Goal: Information Seeking & Learning: Learn about a topic

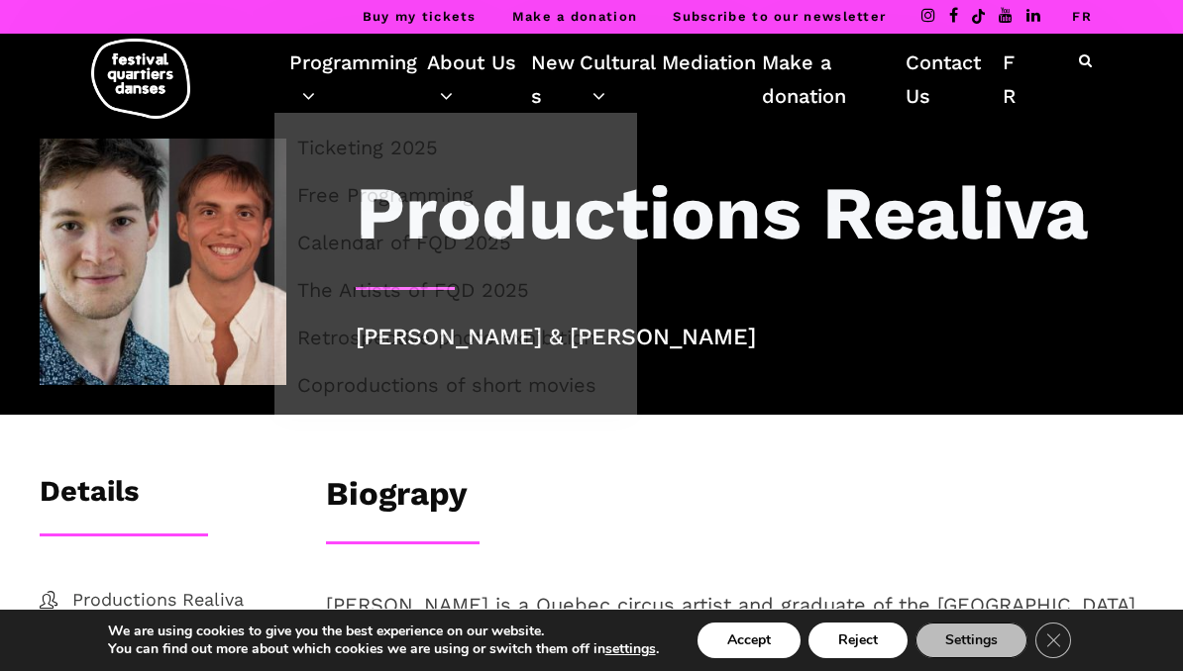
click at [322, 84] on link "Programming" at bounding box center [358, 79] width 138 height 67
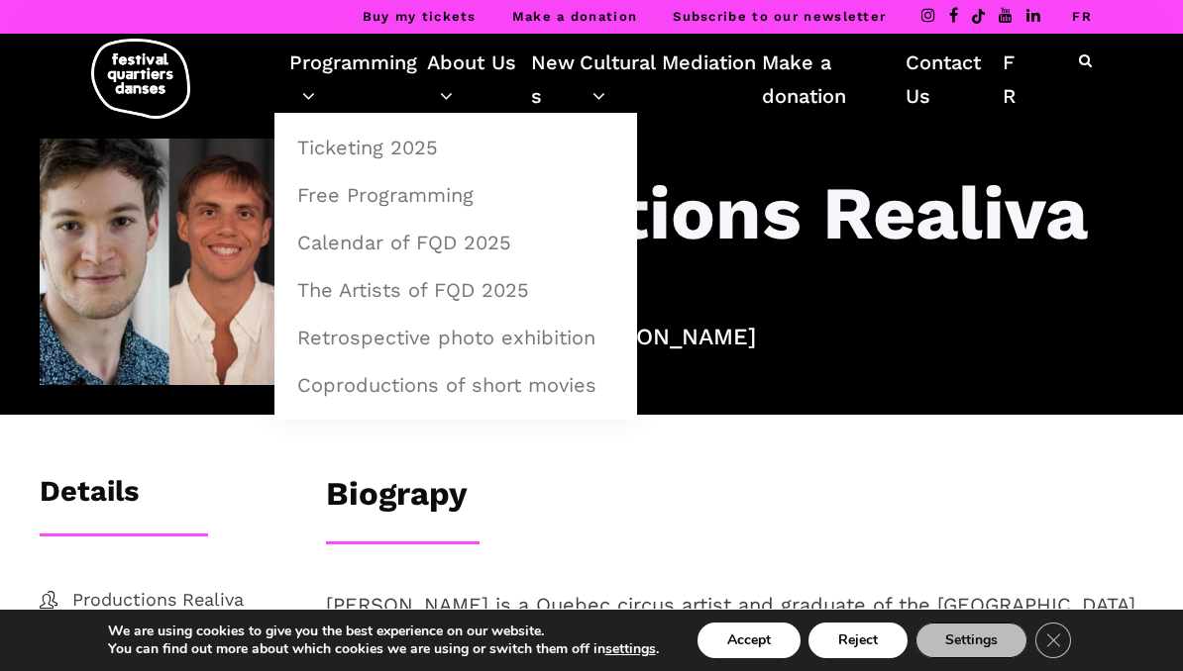
click at [337, 292] on link "The Artists of FQD 2025" at bounding box center [455, 290] width 341 height 46
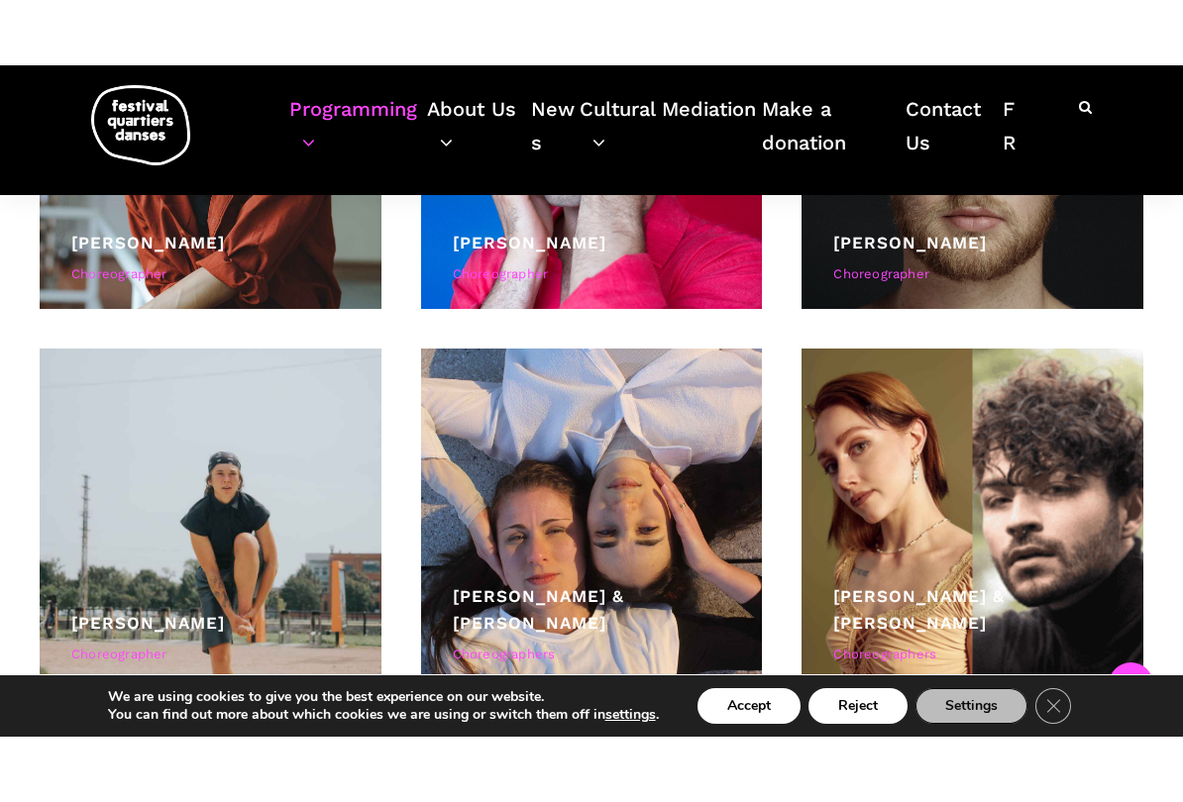
scroll to position [5407, 0]
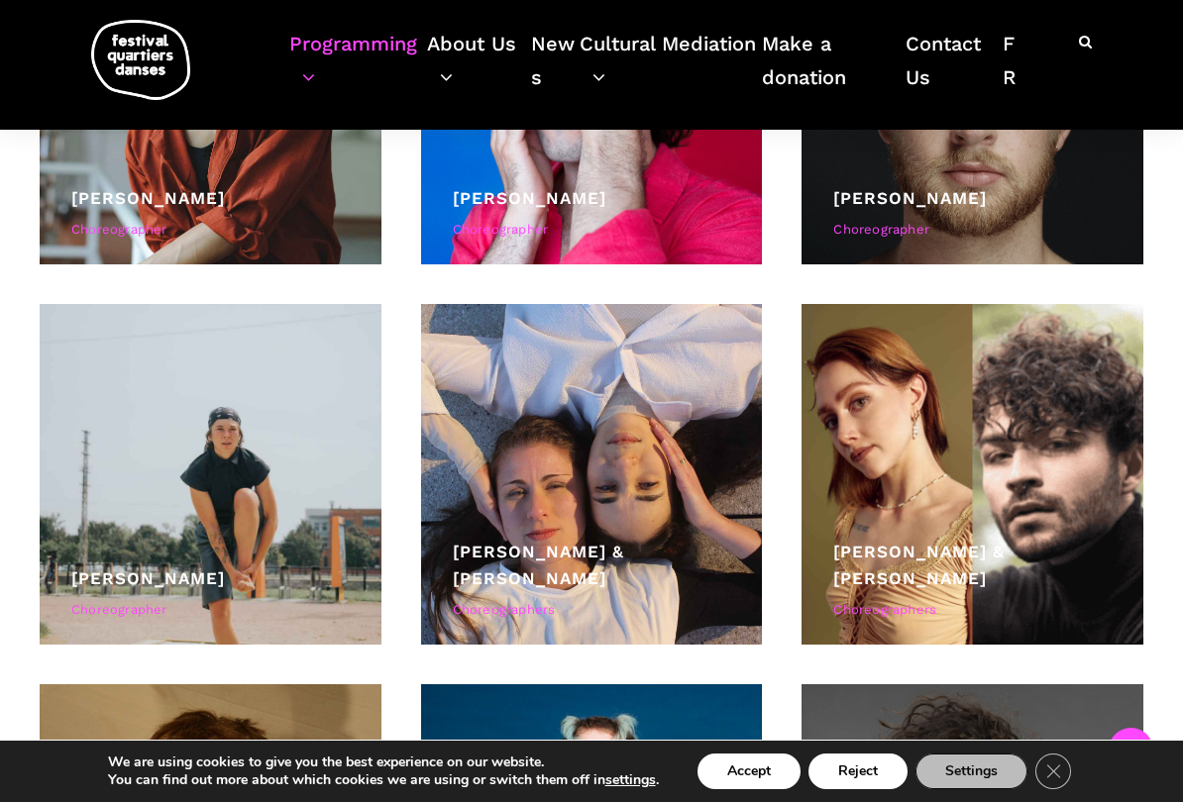
click at [287, 551] on div at bounding box center [211, 475] width 342 height 342
click at [273, 568] on div at bounding box center [211, 475] width 342 height 342
click at [148, 574] on link "Lamont" at bounding box center [148, 578] width 154 height 20
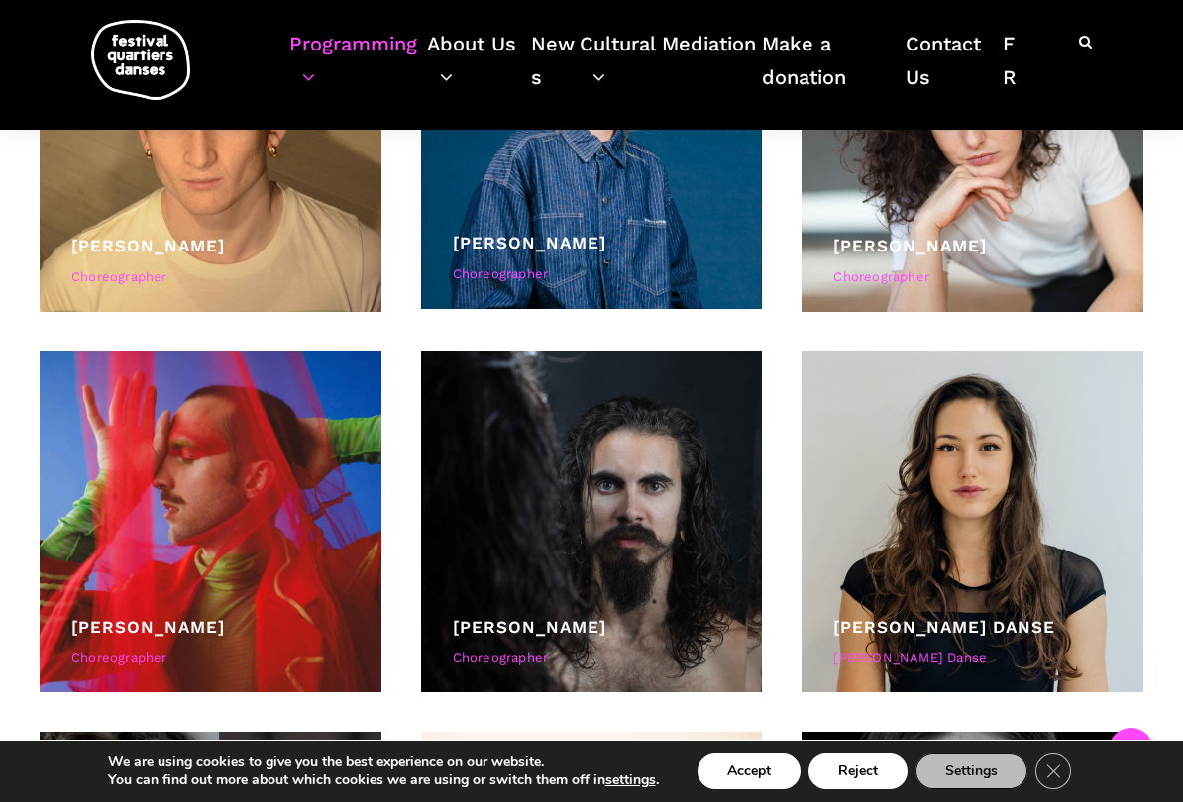
scroll to position [6119, 0]
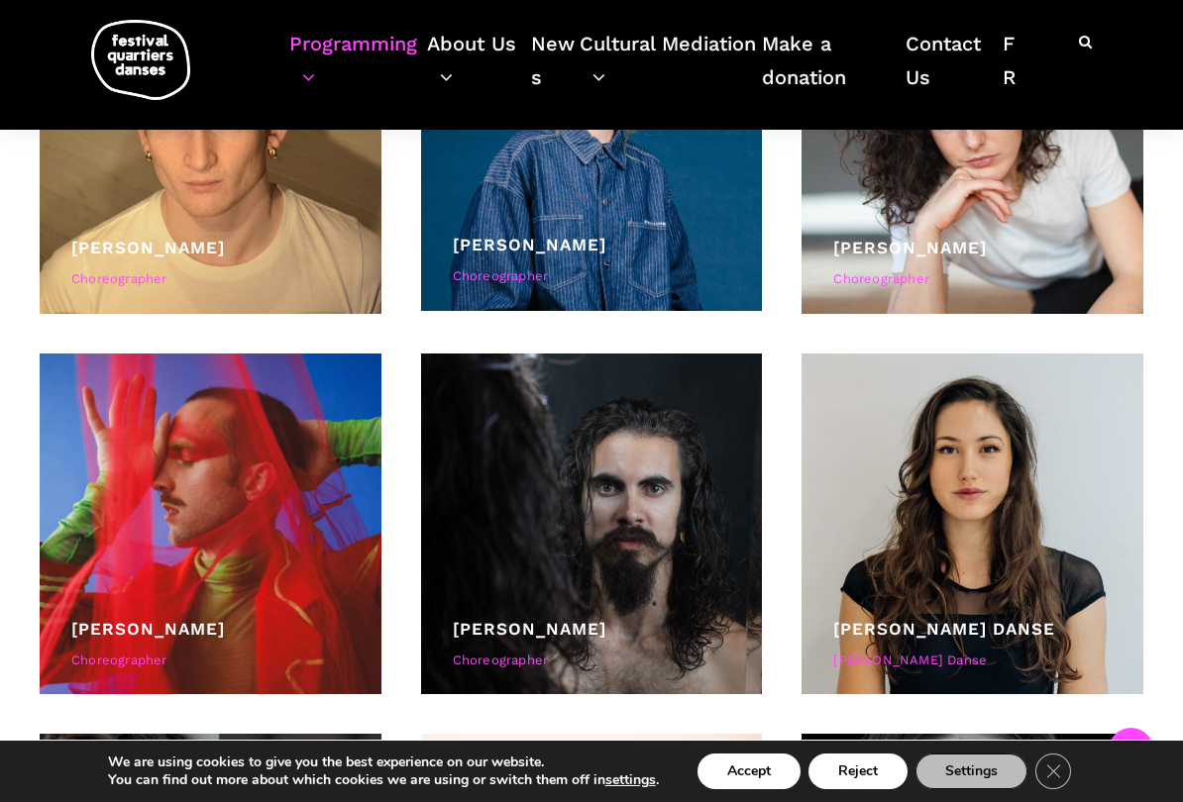
click at [976, 258] on link "Morgane Guillou" at bounding box center [910, 248] width 154 height 20
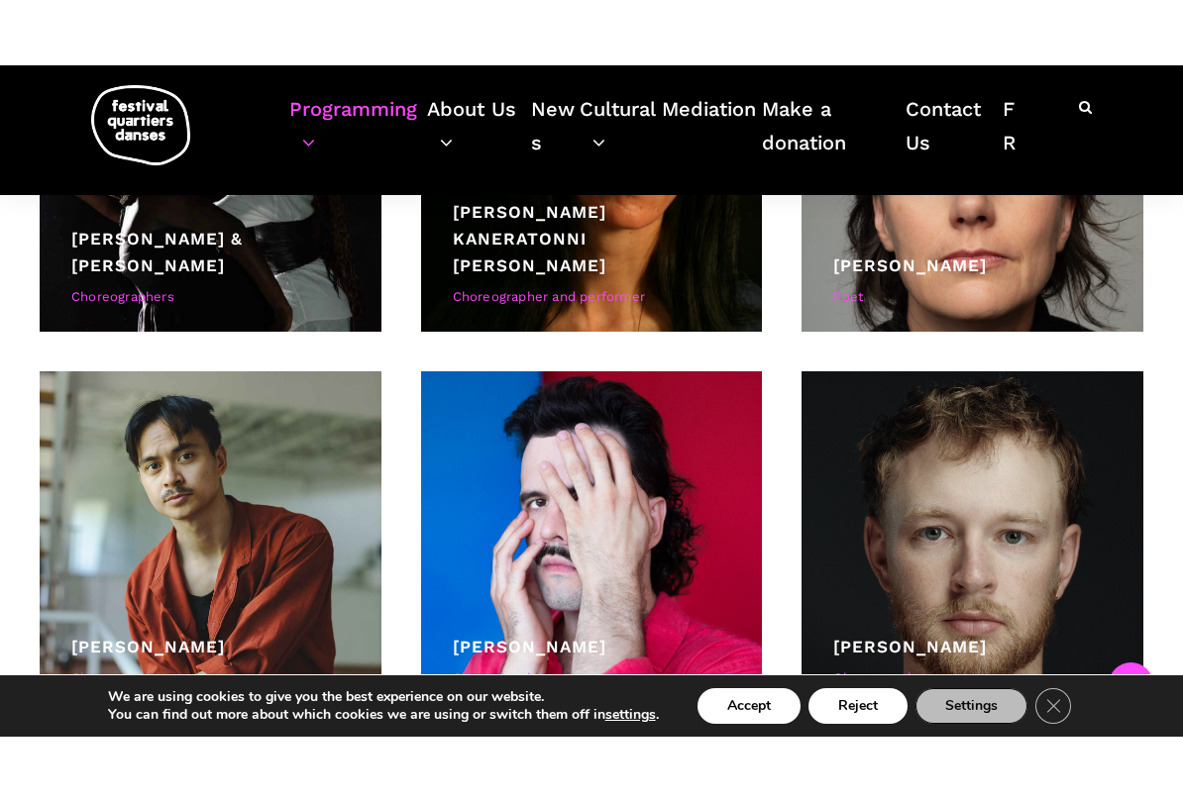
scroll to position [5030, 0]
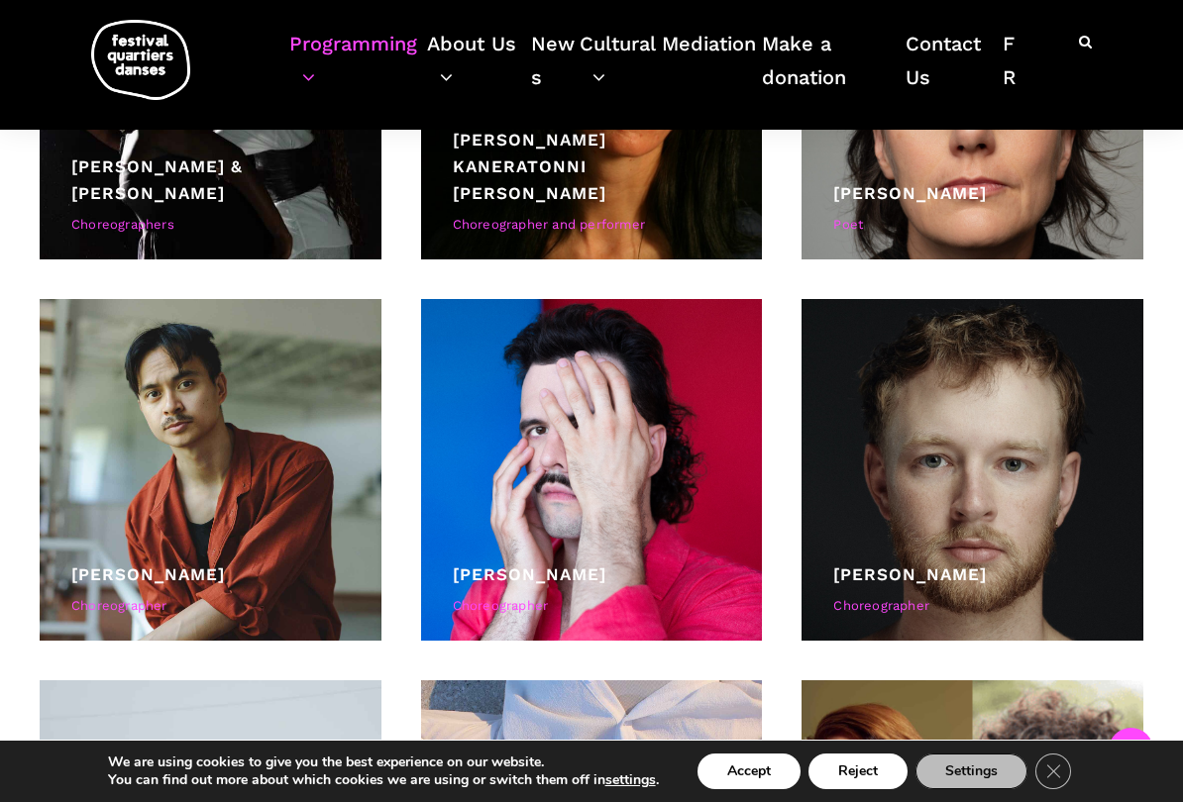
click at [903, 584] on link "Jake Poloz" at bounding box center [910, 575] width 154 height 20
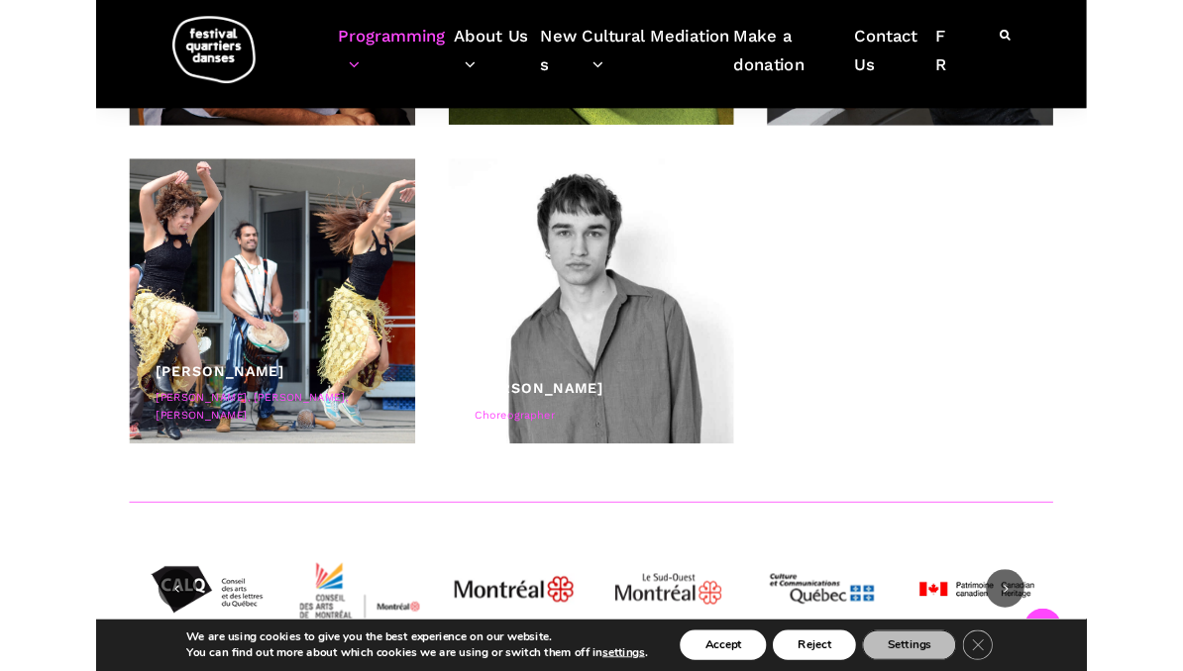
scroll to position [7414, 0]
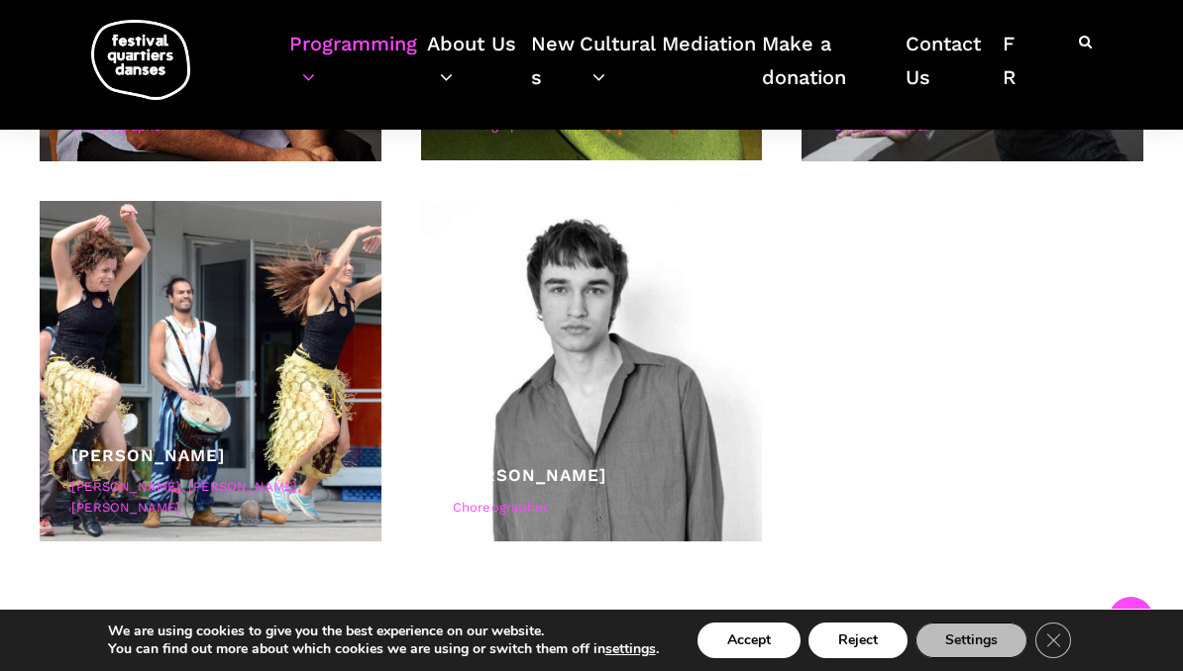
click at [591, 474] on link "Vincent Lacasse" at bounding box center [530, 475] width 154 height 20
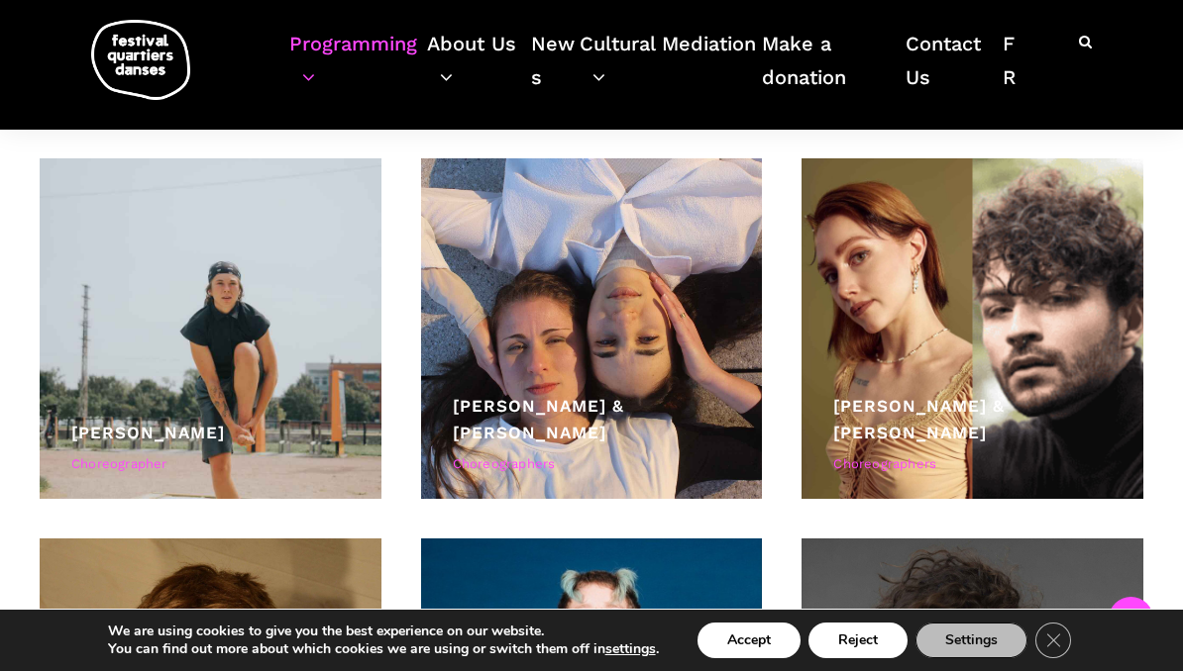
scroll to position [5543, 0]
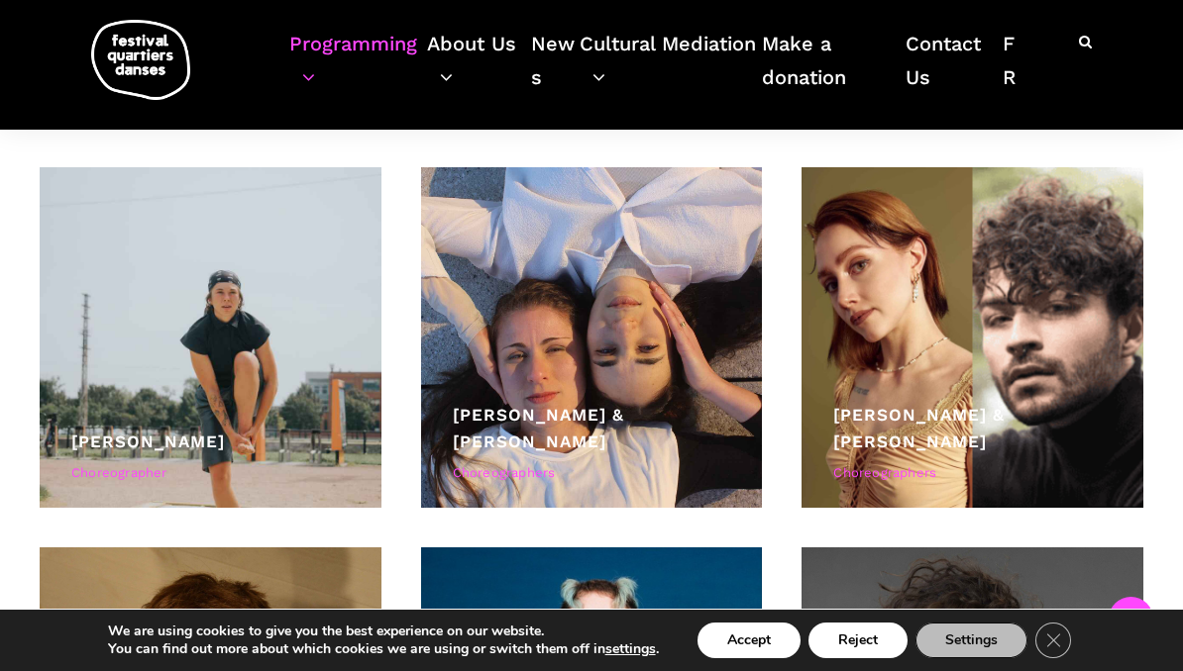
click at [624, 416] on link "[PERSON_NAME] & [PERSON_NAME]" at bounding box center [538, 428] width 171 height 47
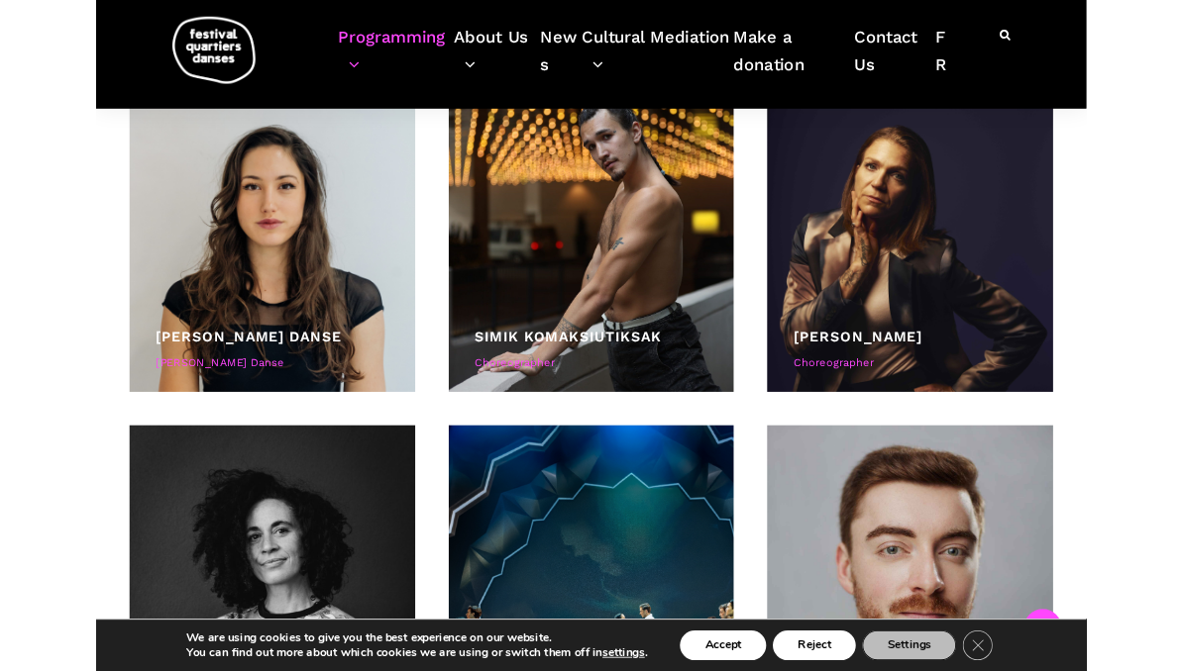
scroll to position [3544, 0]
